Goal: Transaction & Acquisition: Purchase product/service

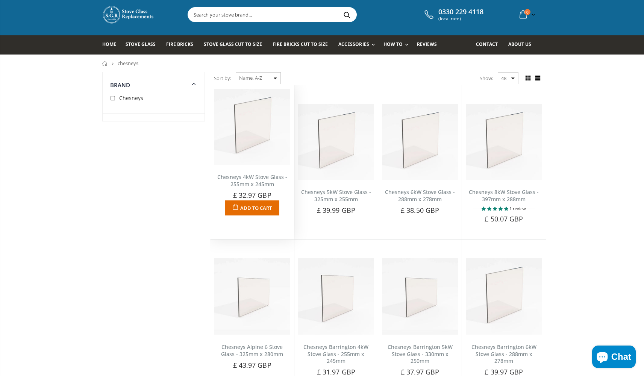
scroll to position [15, 0]
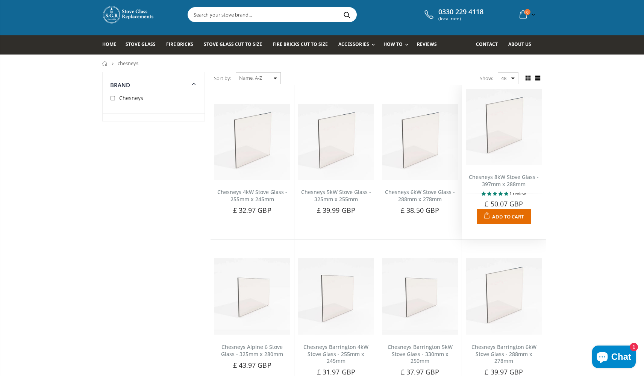
click at [498, 181] on link "Chesneys 8kW Stove Glass - 397mm x 288mm" at bounding box center [504, 180] width 70 height 14
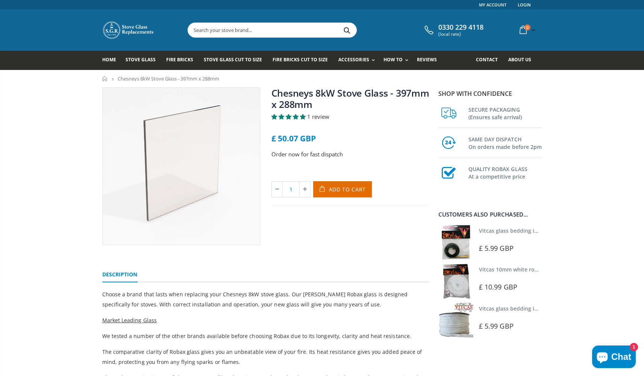
click at [293, 115] on span "5.00 stars" at bounding box center [296, 117] width 7 height 6
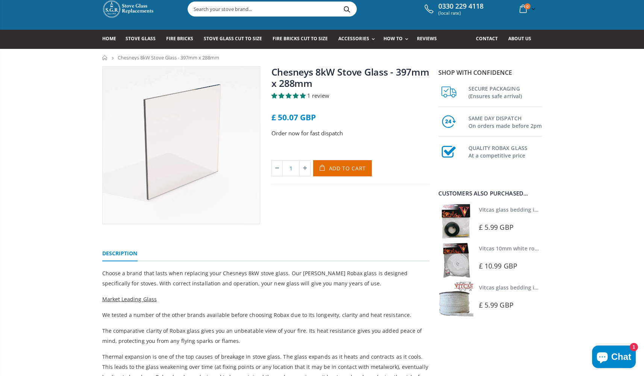
scroll to position [21, 0]
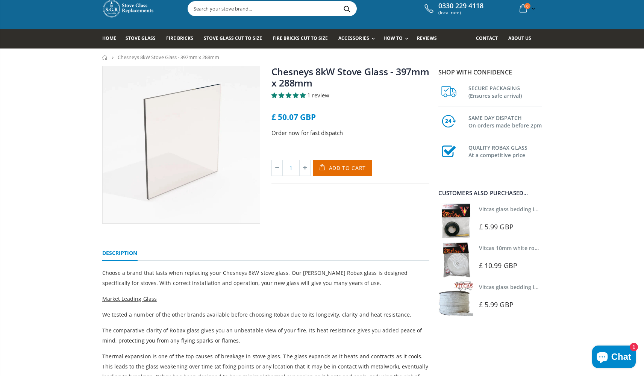
click at [458, 215] on img at bounding box center [455, 220] width 35 height 35
click at [355, 165] on span "Add to Cart" at bounding box center [347, 167] width 37 height 7
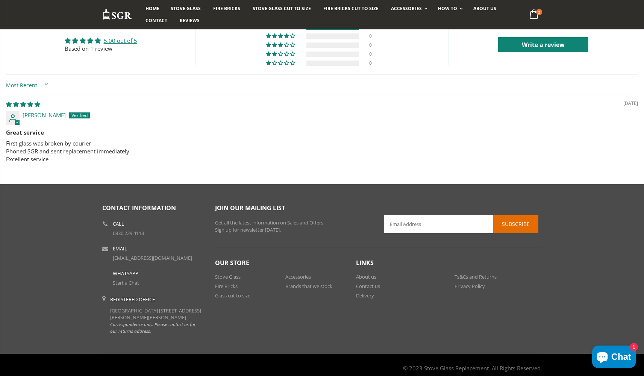
scroll to position [606, 0]
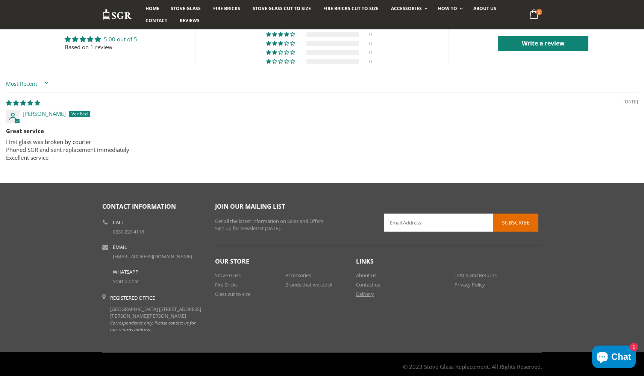
click at [364, 291] on link "Delivery" at bounding box center [365, 294] width 18 height 7
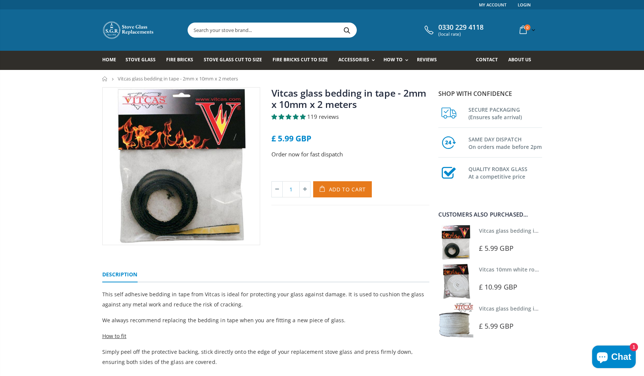
click at [341, 187] on span "Add to Cart" at bounding box center [347, 189] width 37 height 7
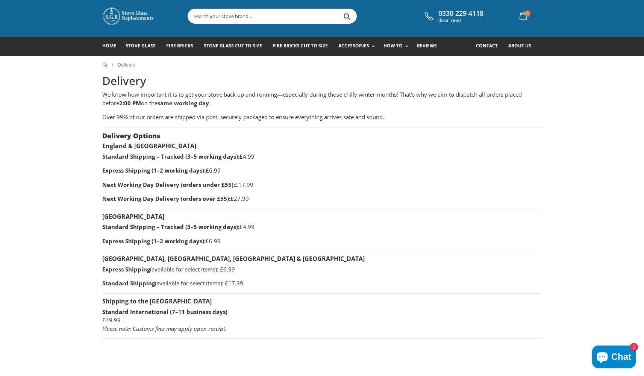
scroll to position [14, 0]
